Goal: Task Accomplishment & Management: Manage account settings

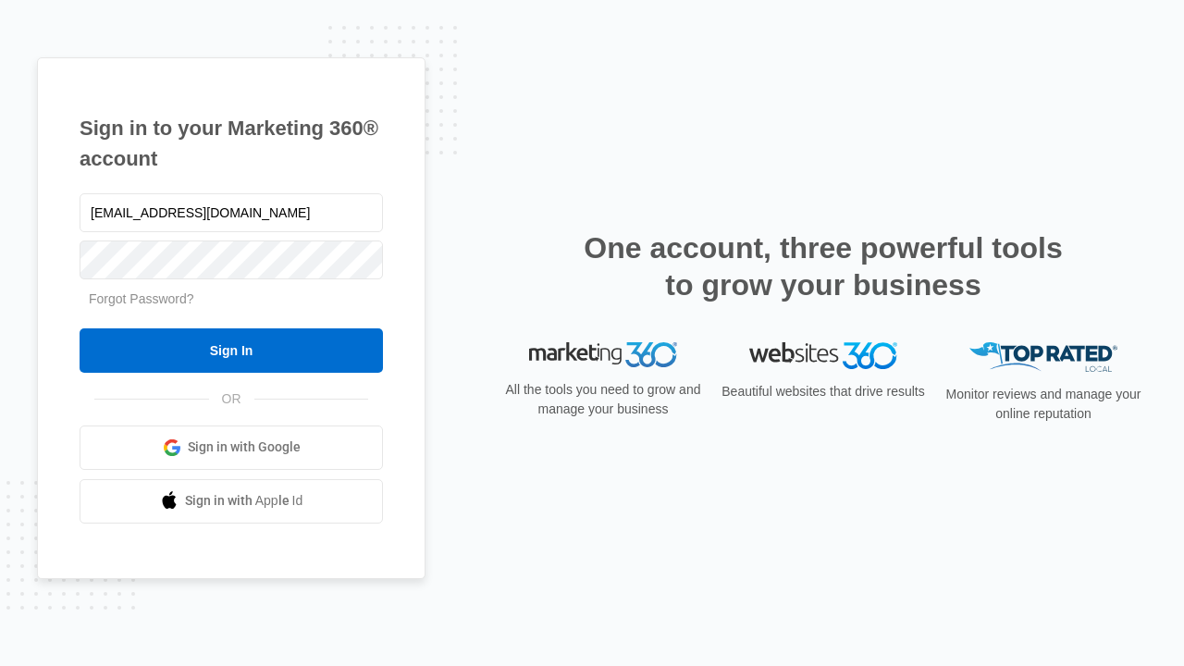
type input "dankie614@gmail.com"
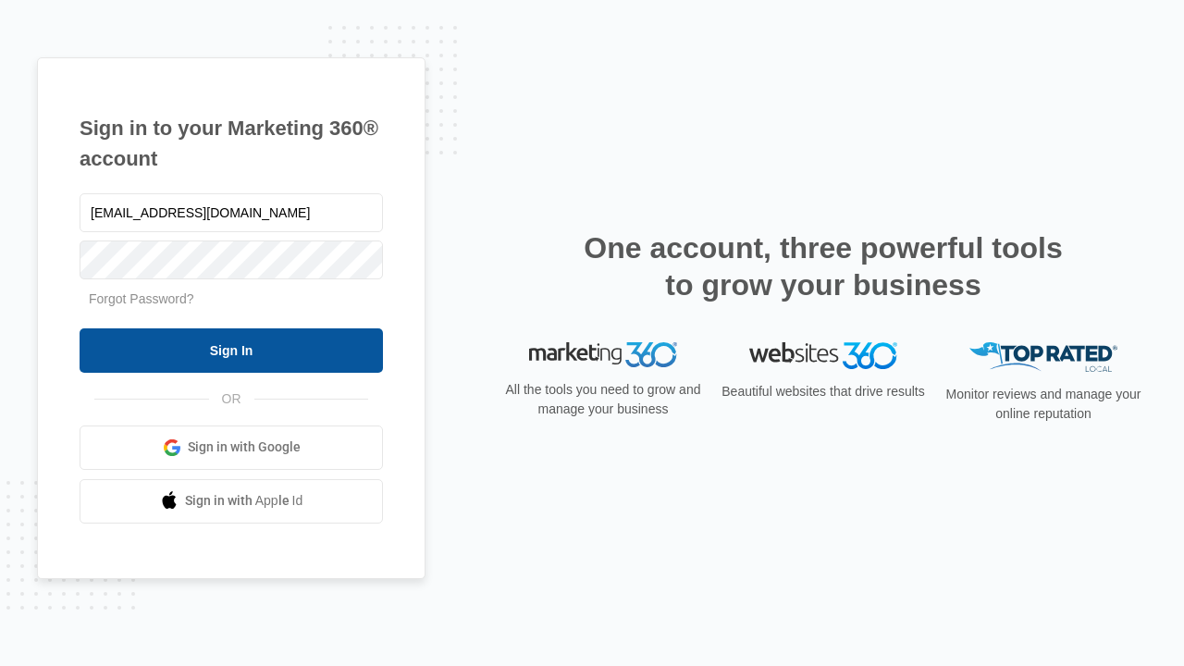
click at [231, 350] on input "Sign In" at bounding box center [232, 350] width 304 height 44
